Goal: Check status: Check status

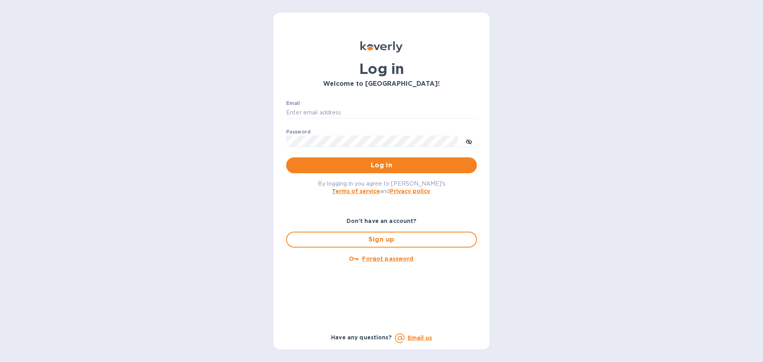
type input "accounting@naturahealthproducts.com"
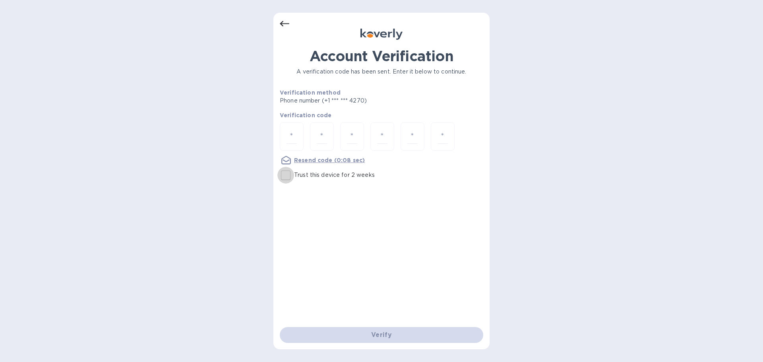
click at [292, 175] on input "Trust this device for 2 weeks" at bounding box center [285, 175] width 17 height 17
checkbox input "true"
click at [296, 139] on input "number" at bounding box center [291, 136] width 10 height 15
type input "4"
type input "9"
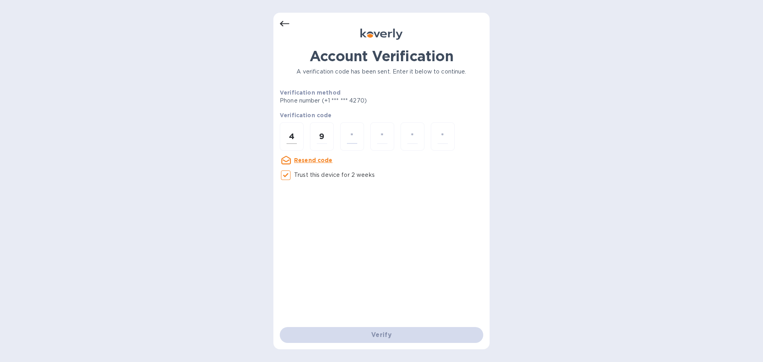
type input "6"
type input "9"
type input "5"
click at [296, 136] on input "number" at bounding box center [291, 136] width 10 height 15
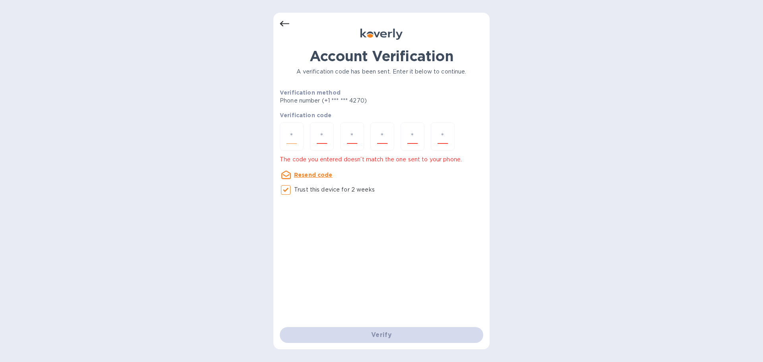
type input "4"
type input "9"
type input "3"
type input "9"
type input "5"
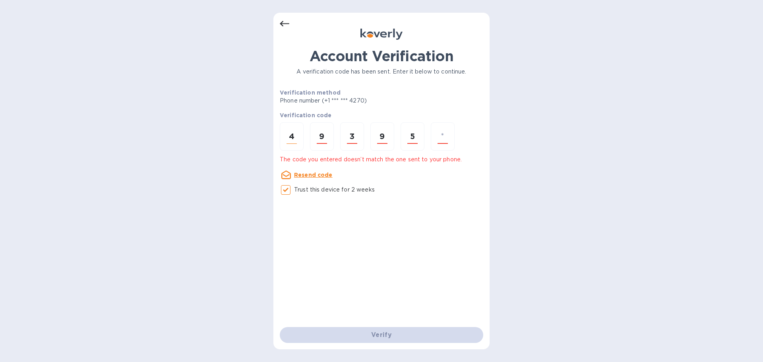
type input "5"
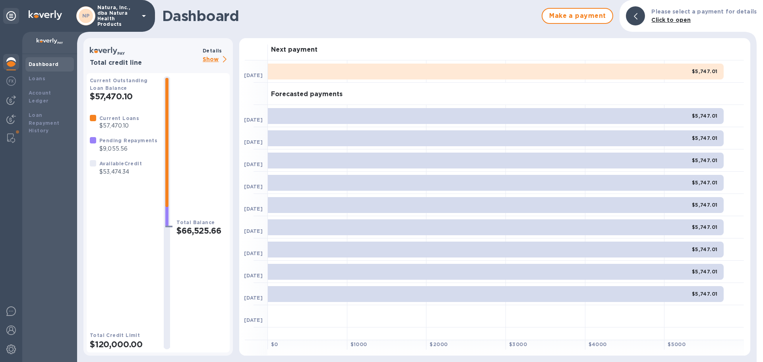
click at [209, 57] on p "Show" at bounding box center [216, 60] width 27 height 10
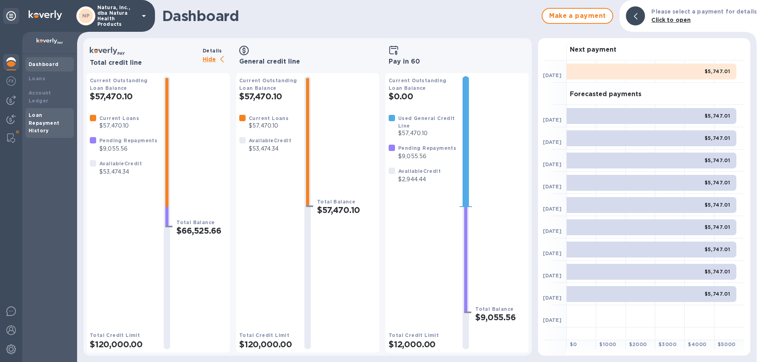
click at [54, 111] on div "Loan Repayment History" at bounding box center [50, 123] width 42 height 24
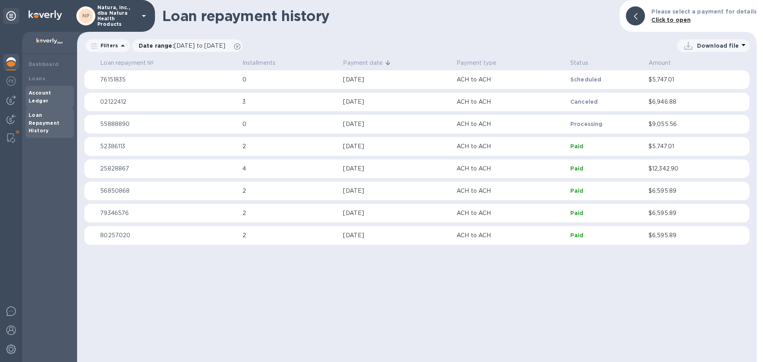
click at [51, 93] on b "Account Ledger" at bounding box center [40, 97] width 23 height 14
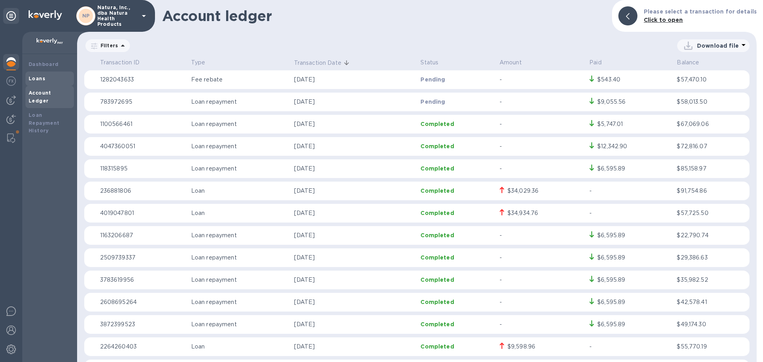
click at [52, 75] on div "Loans" at bounding box center [50, 79] width 42 height 8
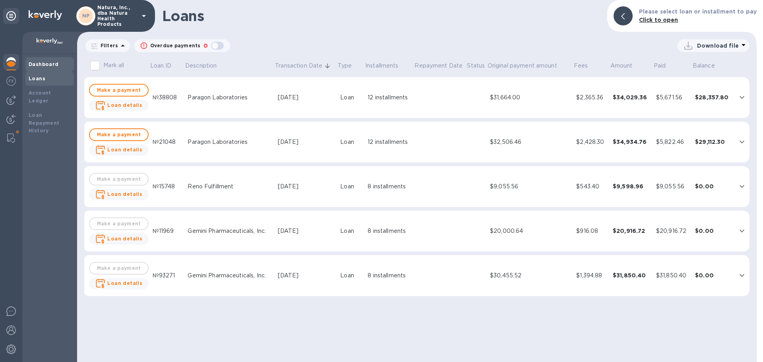
click at [51, 63] on b "Dashboard" at bounding box center [44, 64] width 30 height 6
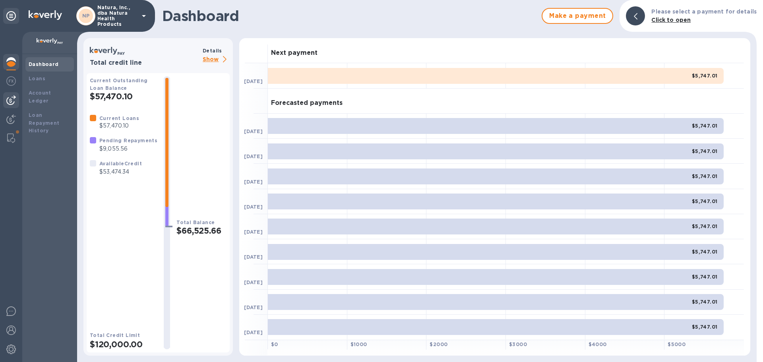
click at [14, 98] on img at bounding box center [11, 100] width 10 height 10
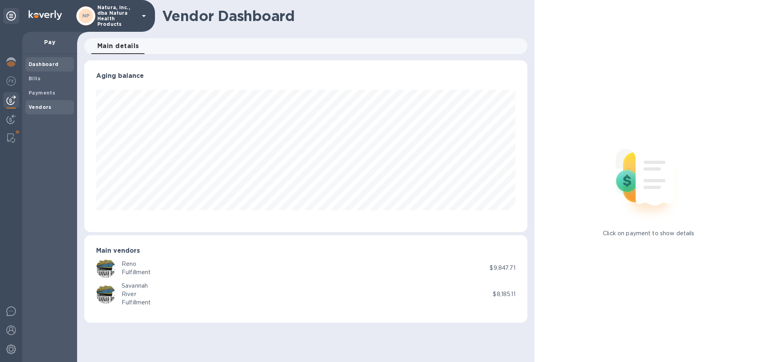
scroll to position [172, 443]
click at [35, 106] on b "Vendors" at bounding box center [40, 107] width 23 height 6
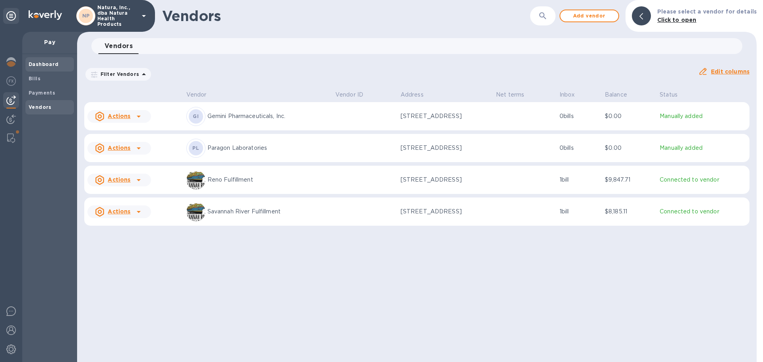
click at [54, 62] on b "Dashboard" at bounding box center [44, 64] width 30 height 6
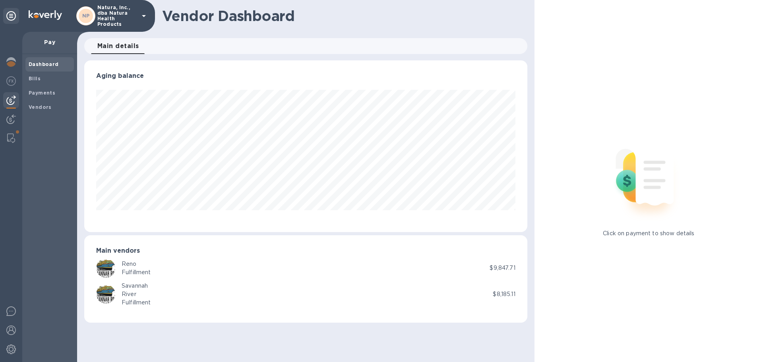
scroll to position [172, 443]
click at [52, 41] on p "Pay" at bounding box center [50, 42] width 42 height 8
click at [49, 75] on span "Bills" at bounding box center [50, 79] width 42 height 8
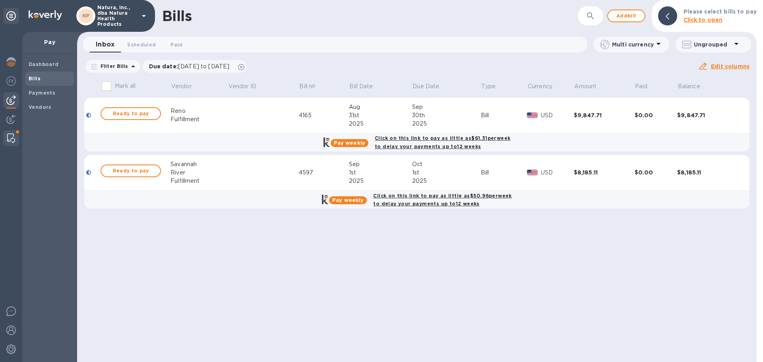
click at [15, 135] on div at bounding box center [11, 138] width 14 height 16
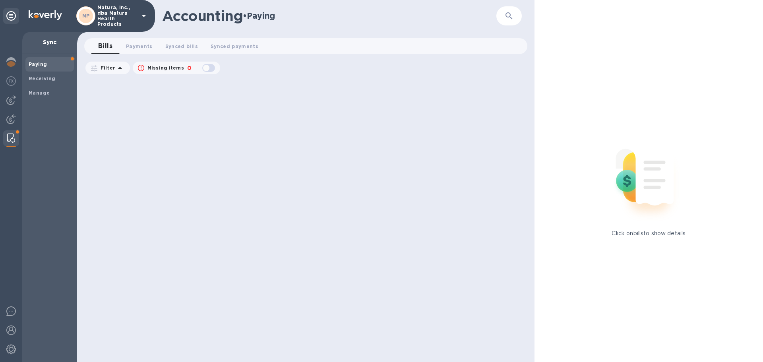
click at [32, 62] on b "Paying" at bounding box center [38, 64] width 18 height 6
click at [14, 60] on img at bounding box center [11, 62] width 10 height 10
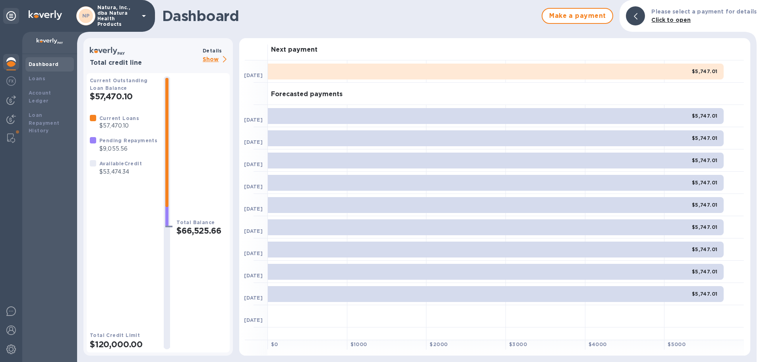
click at [205, 53] on b "Details" at bounding box center [212, 51] width 19 height 6
click at [212, 58] on p "Show" at bounding box center [216, 60] width 27 height 10
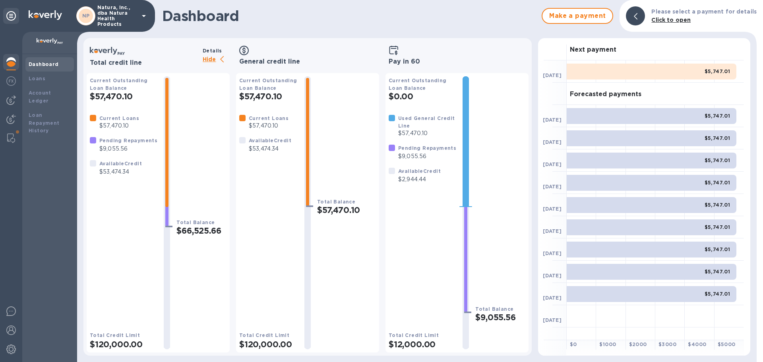
click at [417, 154] on p "$9,055.56" at bounding box center [427, 156] width 58 height 8
click at [12, 329] on img at bounding box center [11, 330] width 10 height 10
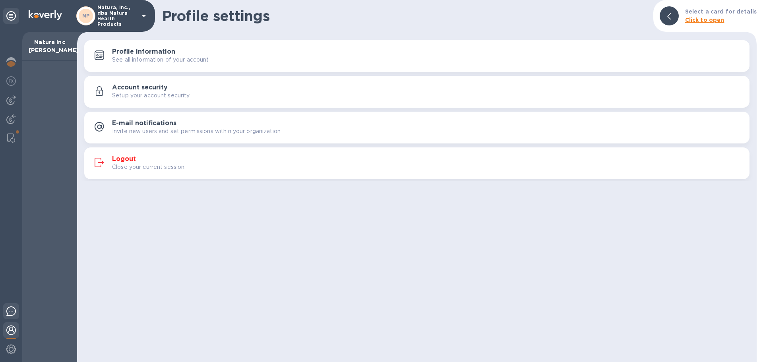
click at [12, 311] on img at bounding box center [11, 311] width 10 height 10
click at [13, 61] on img at bounding box center [11, 62] width 10 height 10
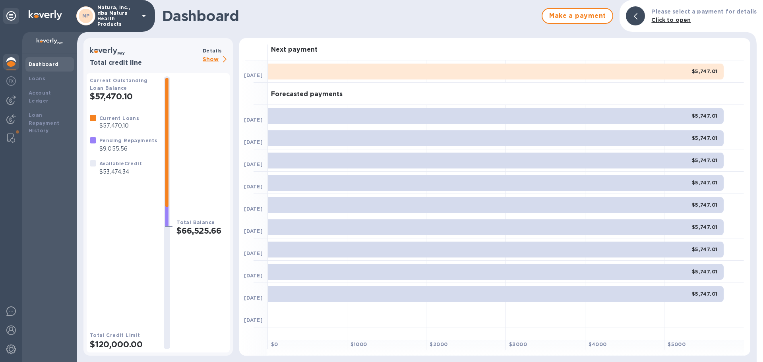
click at [212, 55] on p "Show" at bounding box center [216, 60] width 27 height 10
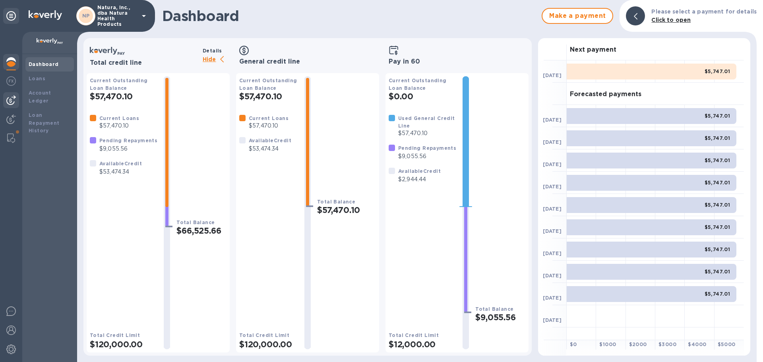
click at [10, 98] on img at bounding box center [11, 100] width 10 height 10
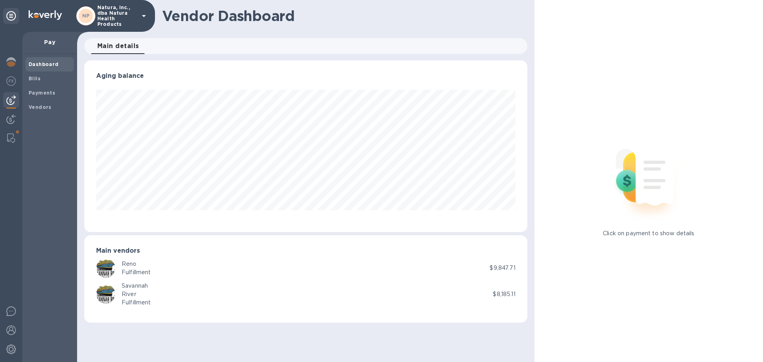
scroll to position [172, 443]
click at [30, 92] on b "Payments" at bounding box center [42, 93] width 27 height 6
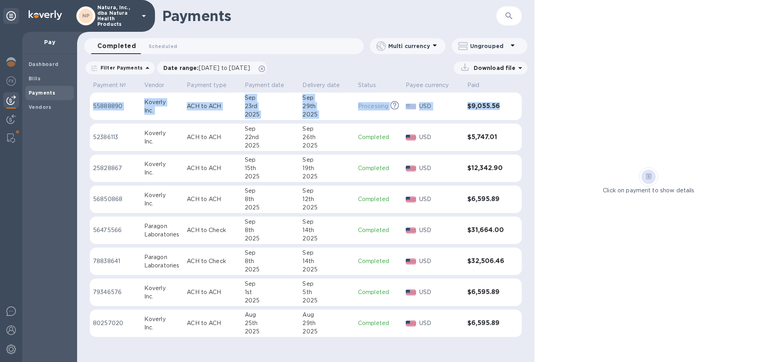
drag, startPoint x: 93, startPoint y: 97, endPoint x: 498, endPoint y: 109, distance: 404.6
click at [500, 109] on tr "55888890 Koverly Inc. ACH to ACH [DATE] [DATE] Processing This payment is under…" at bounding box center [306, 107] width 432 height 28
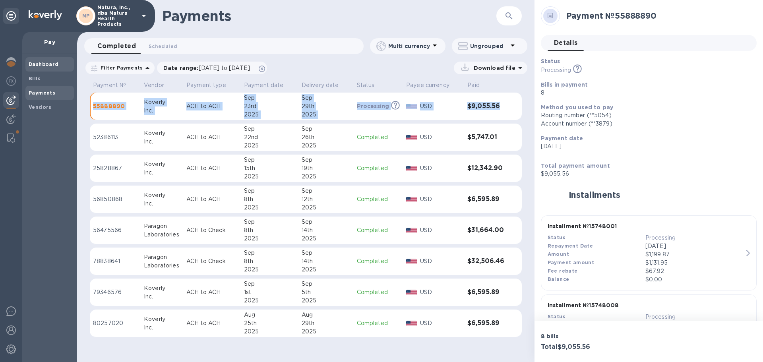
click at [34, 61] on span "Dashboard" at bounding box center [44, 64] width 30 height 8
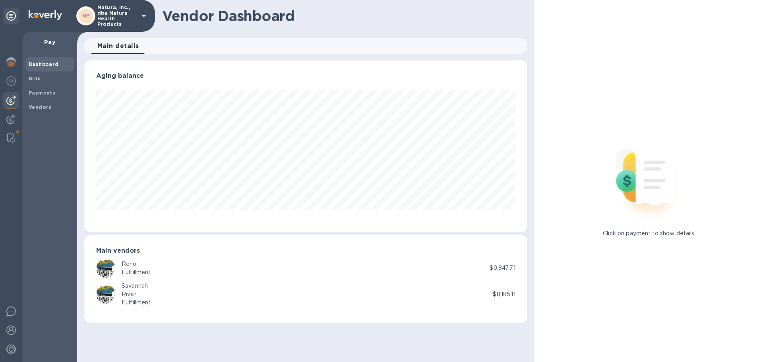
scroll to position [172, 443]
click at [47, 44] on p "Pay" at bounding box center [50, 42] width 42 height 8
click at [47, 43] on p "Pay" at bounding box center [50, 42] width 42 height 8
click at [12, 61] on img at bounding box center [11, 62] width 10 height 10
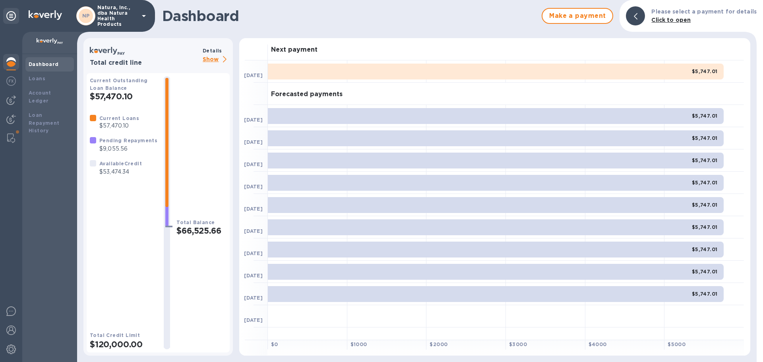
click at [206, 58] on p "Show" at bounding box center [216, 60] width 27 height 10
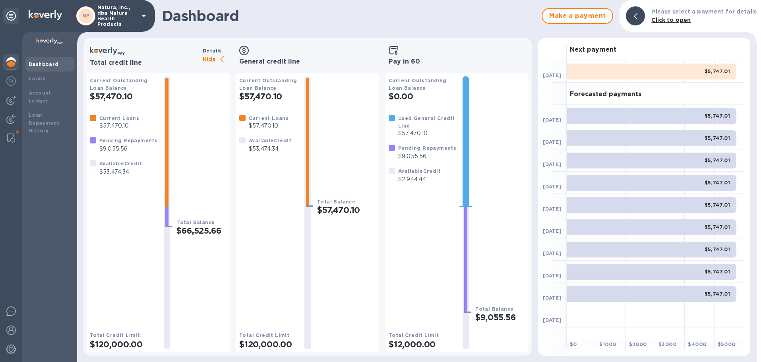
click at [124, 140] on b "Pending Repayments" at bounding box center [128, 140] width 58 height 6
click at [12, 99] on img at bounding box center [11, 100] width 10 height 10
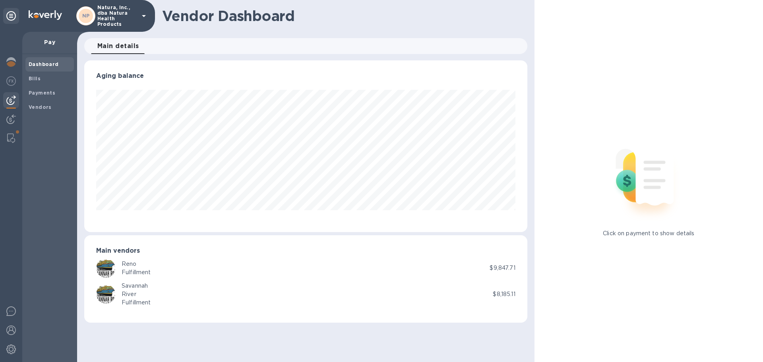
scroll to position [172, 443]
click at [33, 91] on b "Payments" at bounding box center [42, 93] width 27 height 6
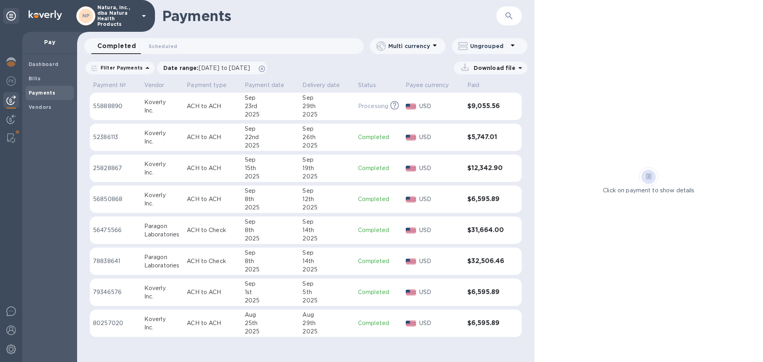
click at [114, 104] on p "55888890" at bounding box center [115, 106] width 45 height 8
